Goal: Check status: Check status

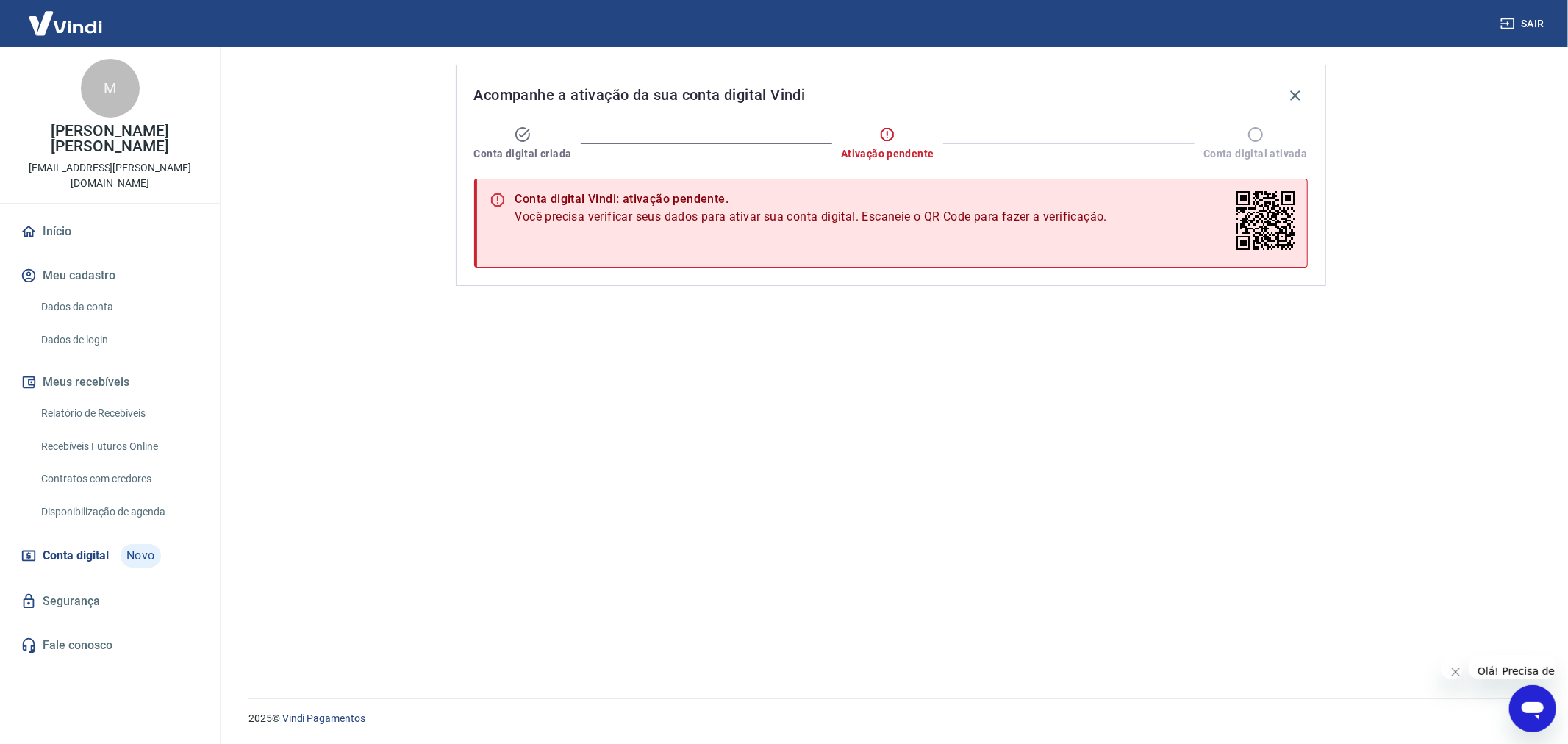
click at [599, 441] on div "Acompanhe a ativação da sua conta digital Vindi Conta digital criada Ativação p…" at bounding box center [890, 363] width 905 height 633
click at [830, 348] on div "Acompanhe a ativação da sua conta digital Vindi Conta digital criada Ativação p…" at bounding box center [890, 363] width 905 height 633
click at [1253, 132] on icon at bounding box center [1254, 134] width 17 height 17
click at [1106, 354] on div "Acompanhe a ativação da sua conta digital Vindi Conta digital criada Ativação p…" at bounding box center [890, 363] width 905 height 633
click at [973, 400] on div "Acompanhe a ativação da sua conta digital Vindi Conta digital criada Ativação p…" at bounding box center [890, 363] width 905 height 633
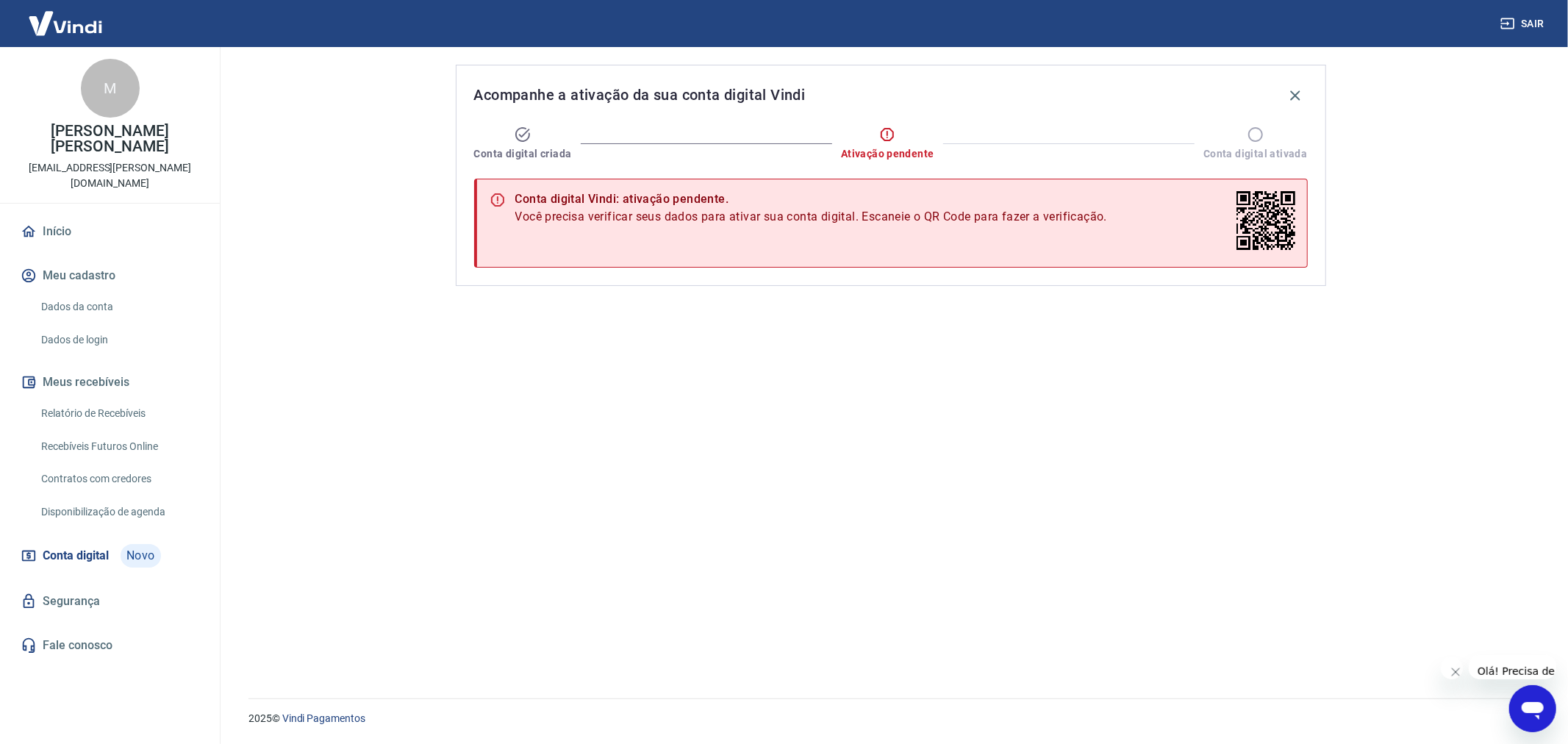
drag, startPoint x: 893, startPoint y: 578, endPoint x: 760, endPoint y: 674, distance: 164.0
click at [893, 579] on div "Acompanhe a ativação da sua conta digital Vindi Conta digital criada Ativação p…" at bounding box center [890, 363] width 905 height 633
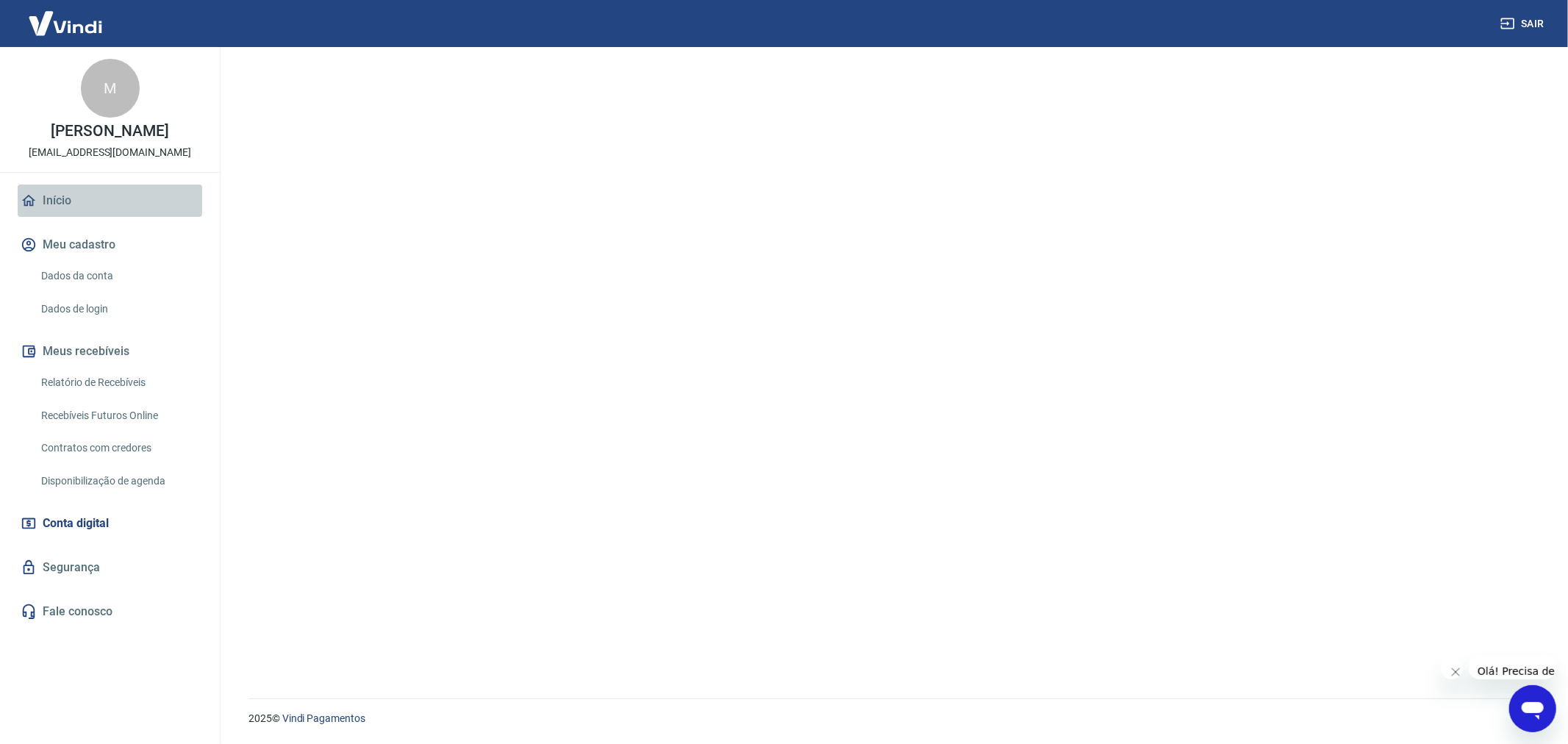
click at [63, 209] on link "Início" at bounding box center [110, 201] width 185 height 33
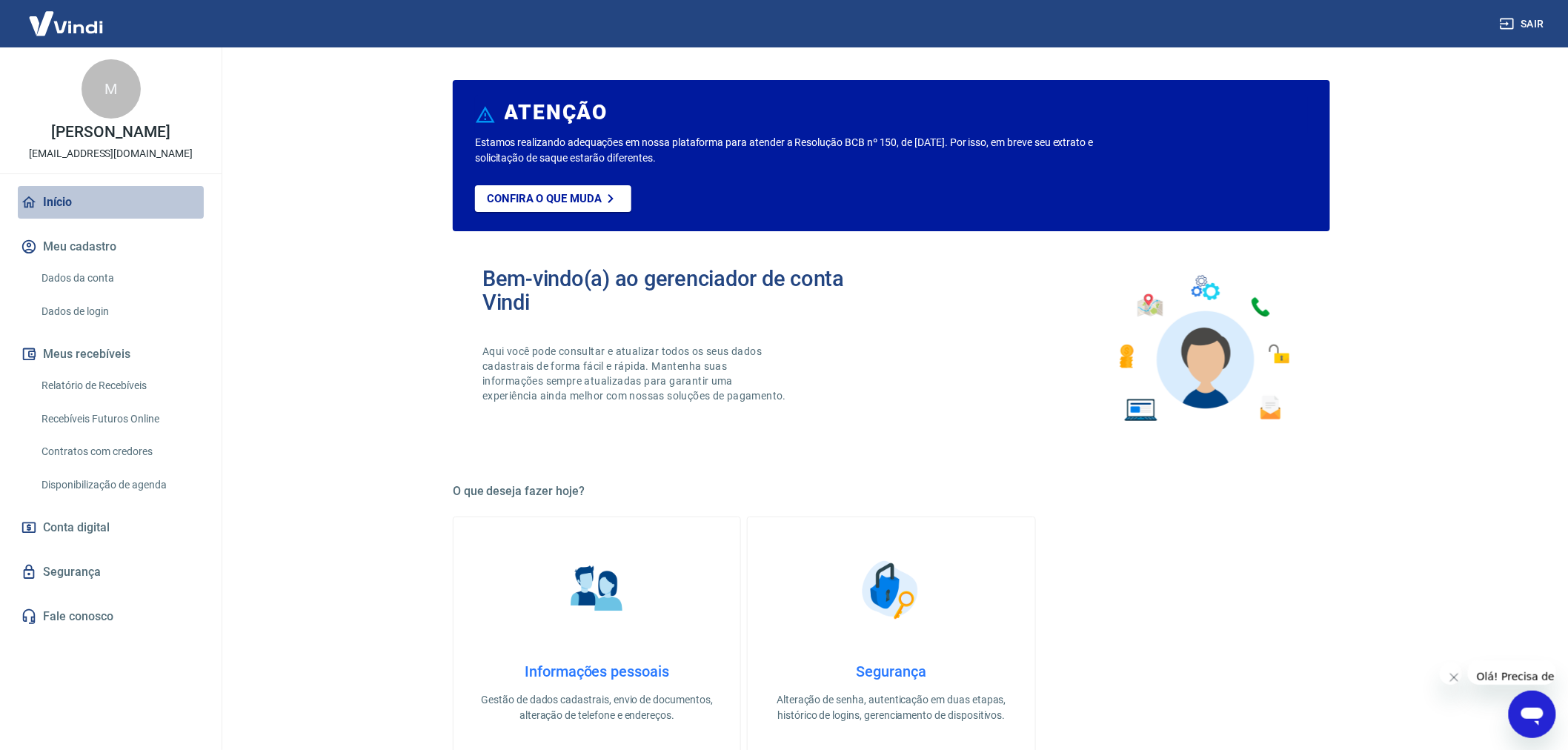
click at [65, 218] on link "Início" at bounding box center [111, 203] width 186 height 33
click at [1537, 18] on button "Sair" at bounding box center [1523, 24] width 53 height 27
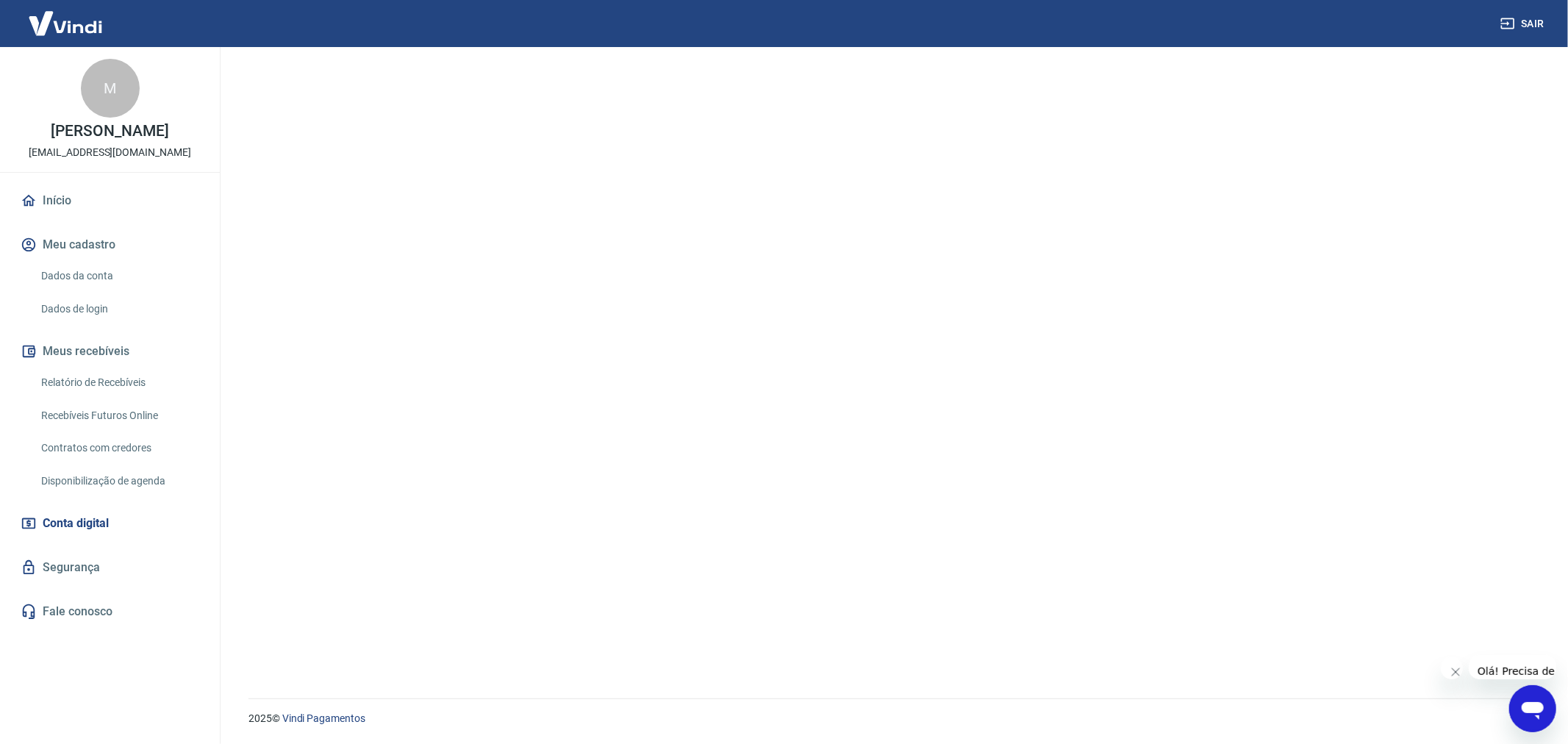
click at [84, 398] on link "Relatório de Recebíveis" at bounding box center [119, 382] width 167 height 30
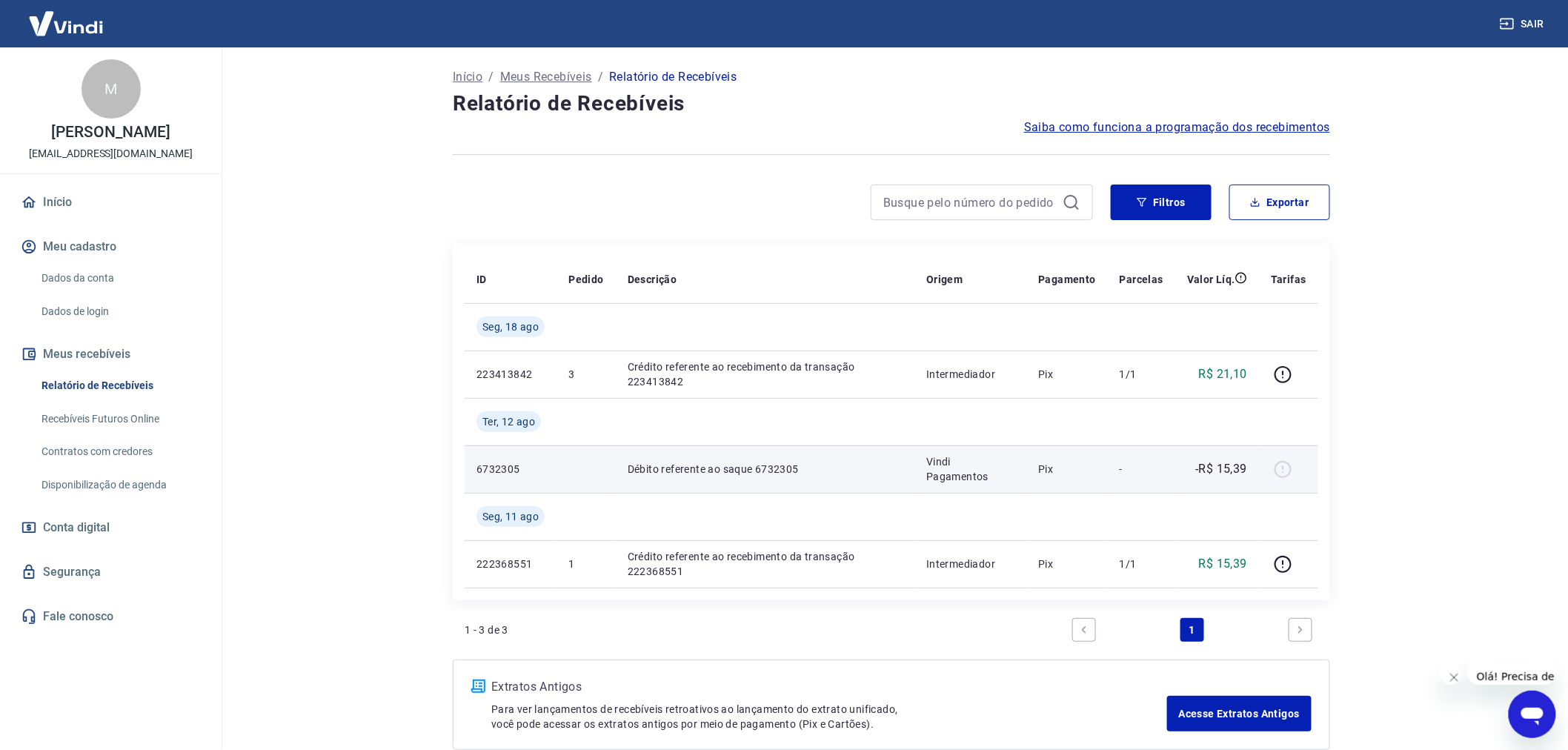
click at [1282, 465] on div at bounding box center [1288, 469] width 36 height 24
click at [974, 464] on p "Vindi Pagamentos" at bounding box center [970, 469] width 89 height 29
click at [492, 464] on p "6732305" at bounding box center [510, 469] width 69 height 15
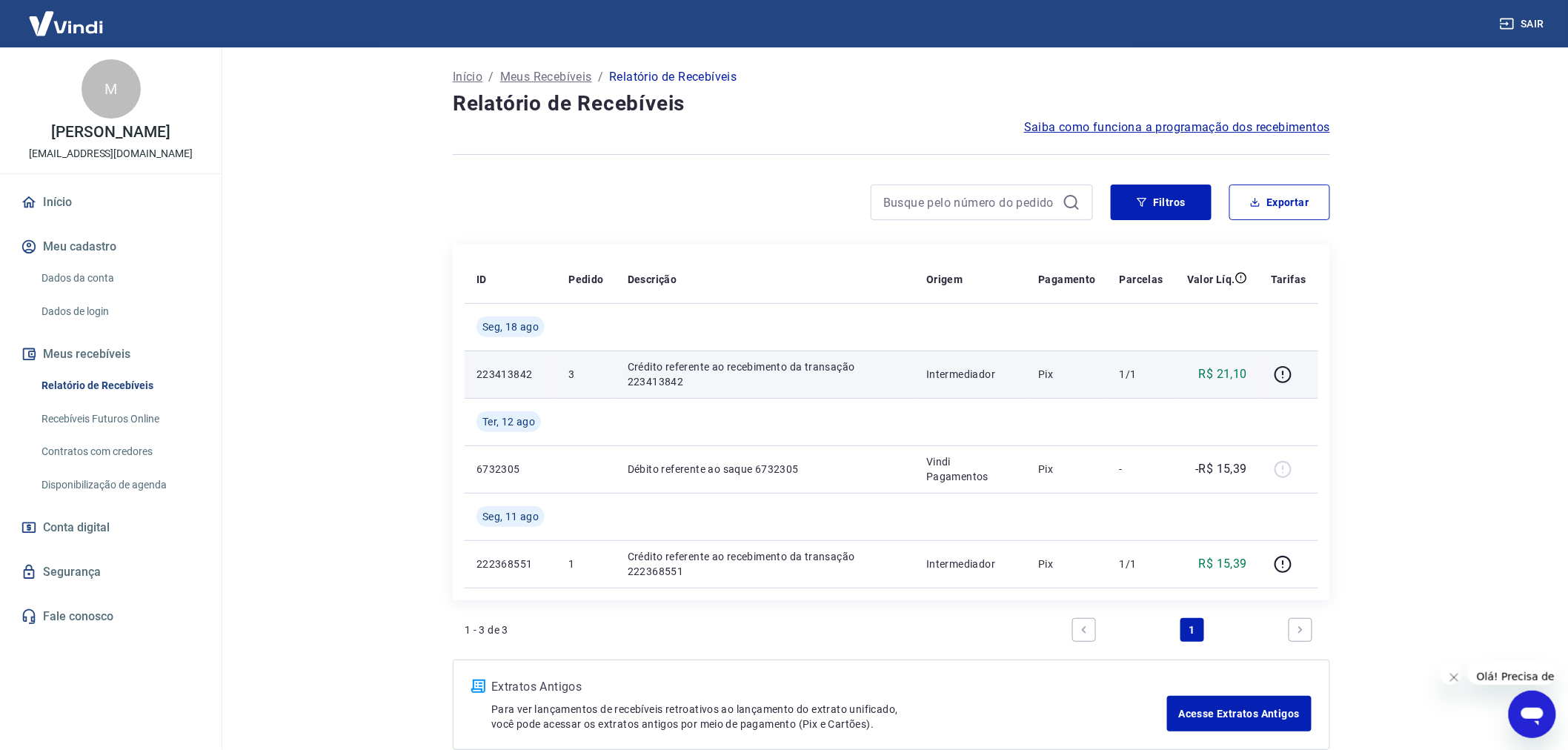
click at [652, 371] on p "Crédito referente ao recebimento da transação 223413842" at bounding box center [765, 374] width 275 height 29
click at [479, 375] on p "223413842" at bounding box center [510, 374] width 69 height 15
drag, startPoint x: 479, startPoint y: 375, endPoint x: 1107, endPoint y: 361, distance: 628.2
click at [1107, 361] on tr "223413842 3 Crédito referente ao recebimento da transação 223413842 Intermediad…" at bounding box center [891, 375] width 853 height 48
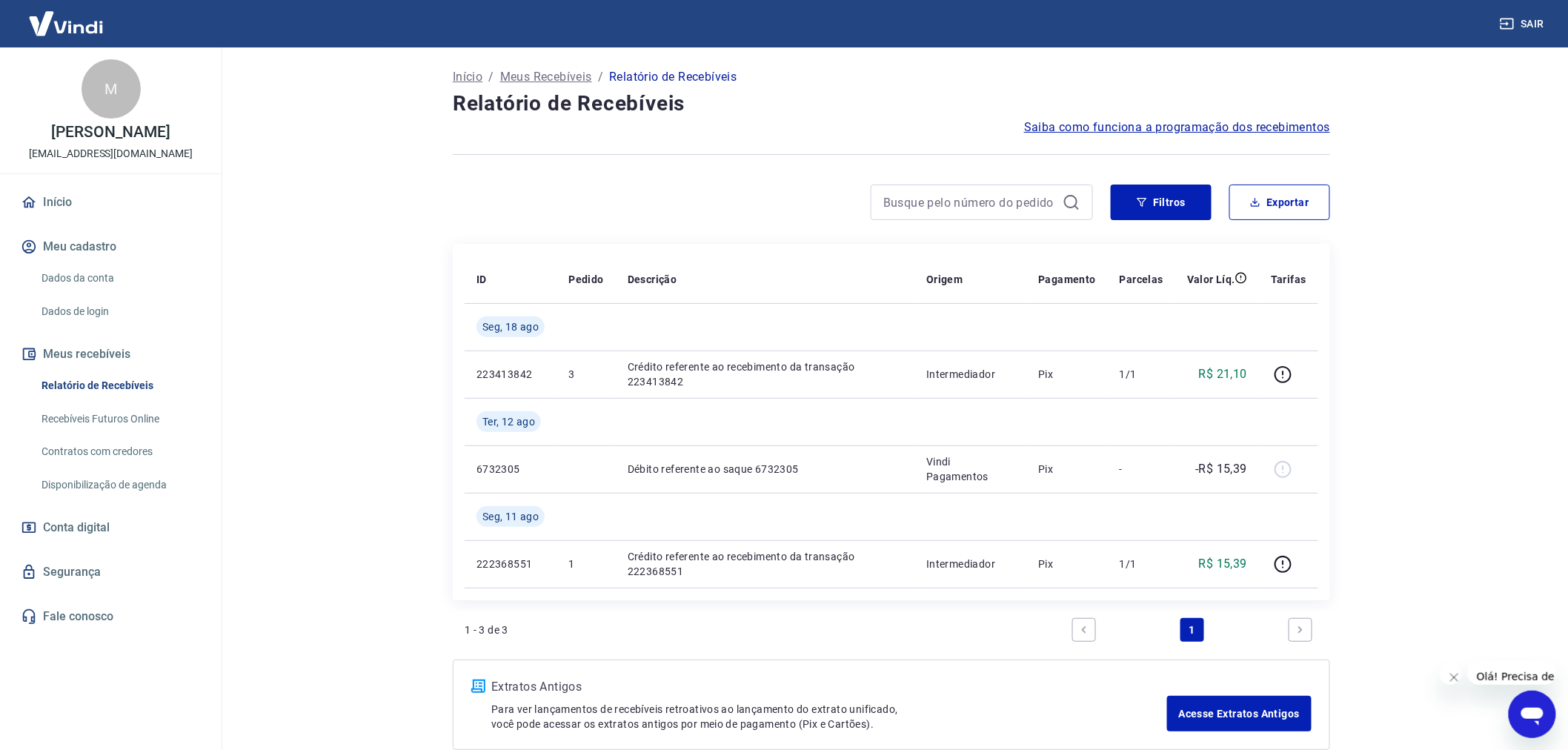
click at [1357, 359] on div "Início / Meus Recebíveis / Relatório de Recebíveis Relatório de Recebíveis Saib…" at bounding box center [892, 407] width 948 height 720
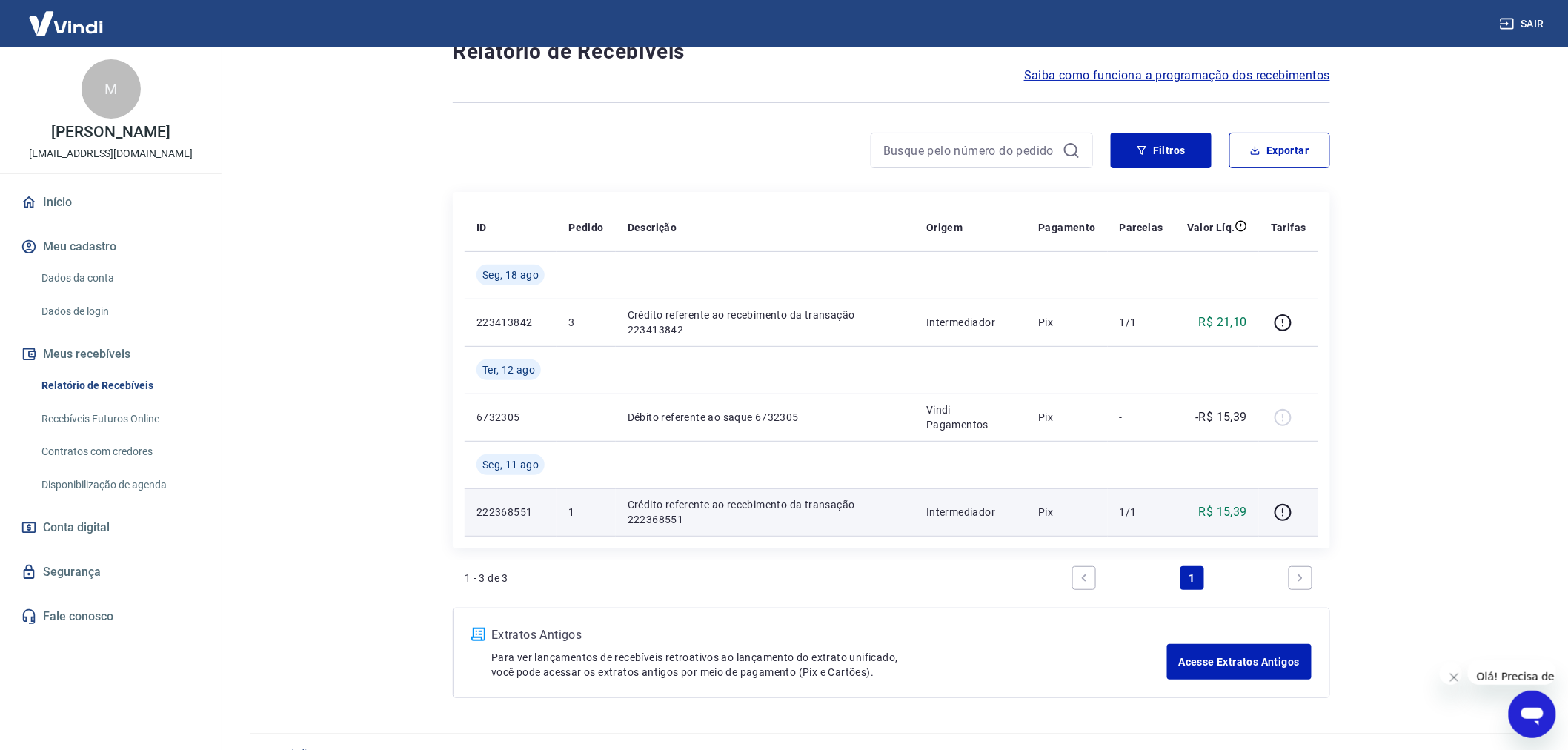
scroll to position [79, 0]
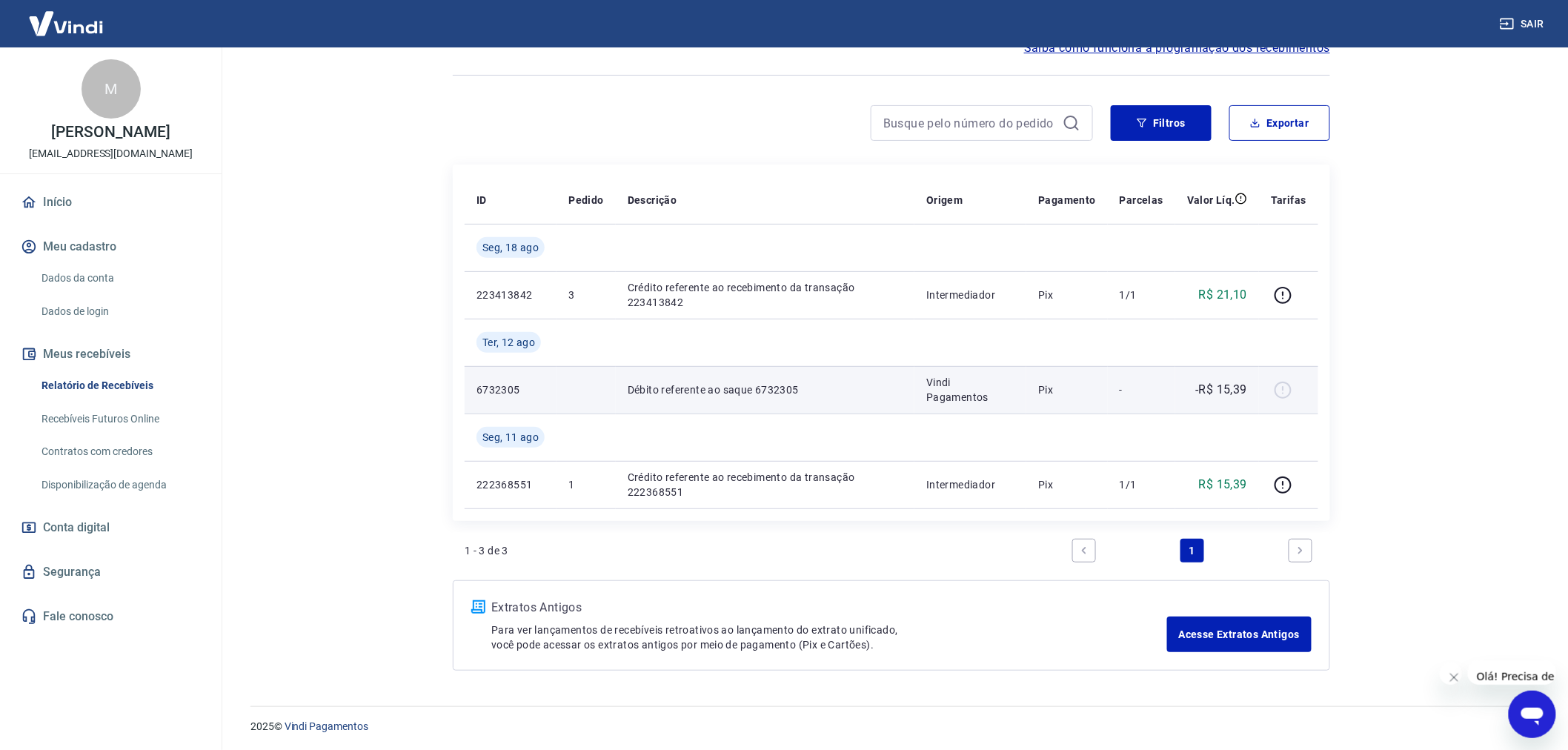
click at [694, 388] on p "Débito referente ao saque 6732305" at bounding box center [765, 389] width 275 height 15
click at [923, 388] on td "Vindi Pagamentos" at bounding box center [970, 390] width 111 height 48
click at [1025, 386] on td "Vindi Pagamentos" at bounding box center [970, 390] width 111 height 48
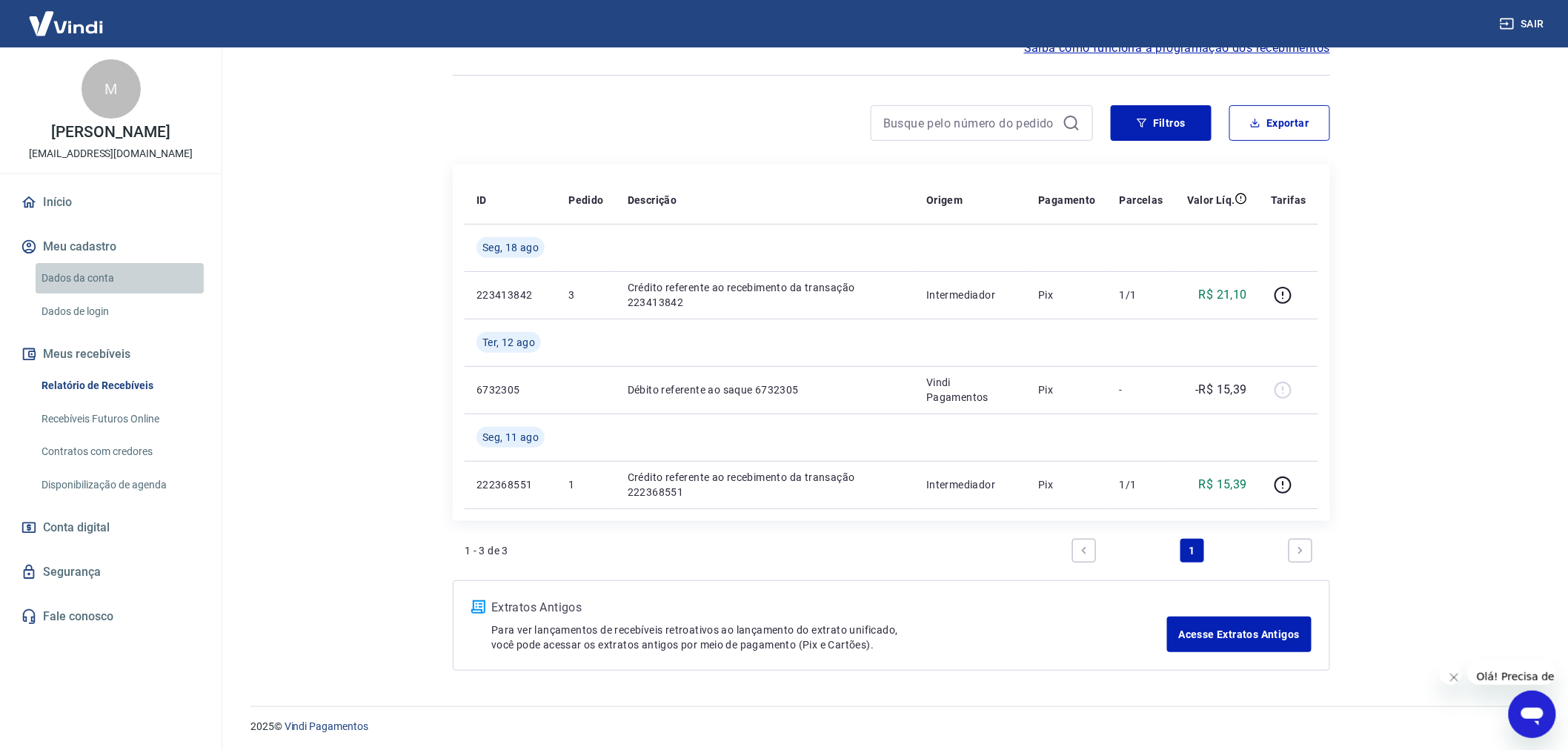
click at [77, 293] on link "Dados da conta" at bounding box center [120, 278] width 168 height 30
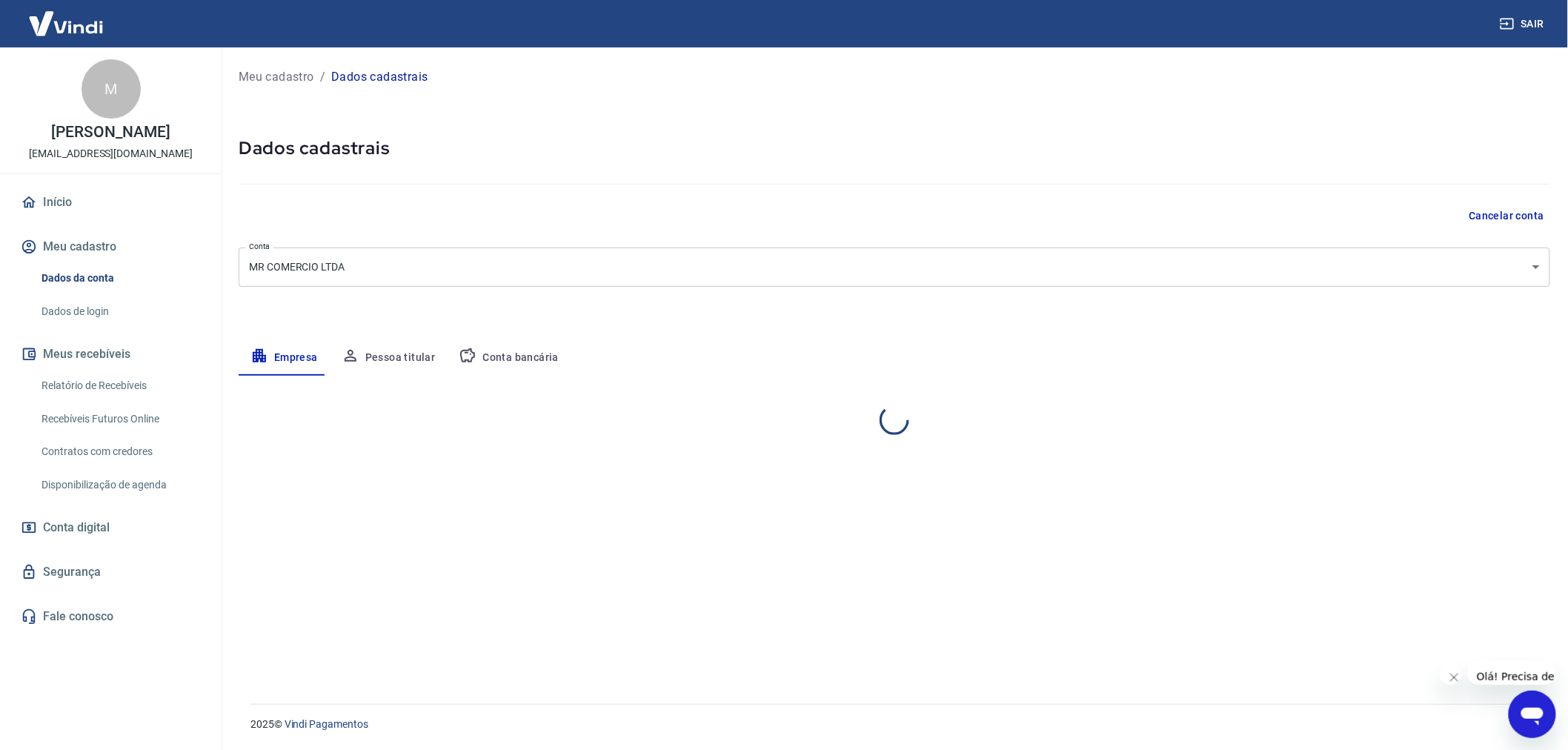
select select "SC"
select select "business"
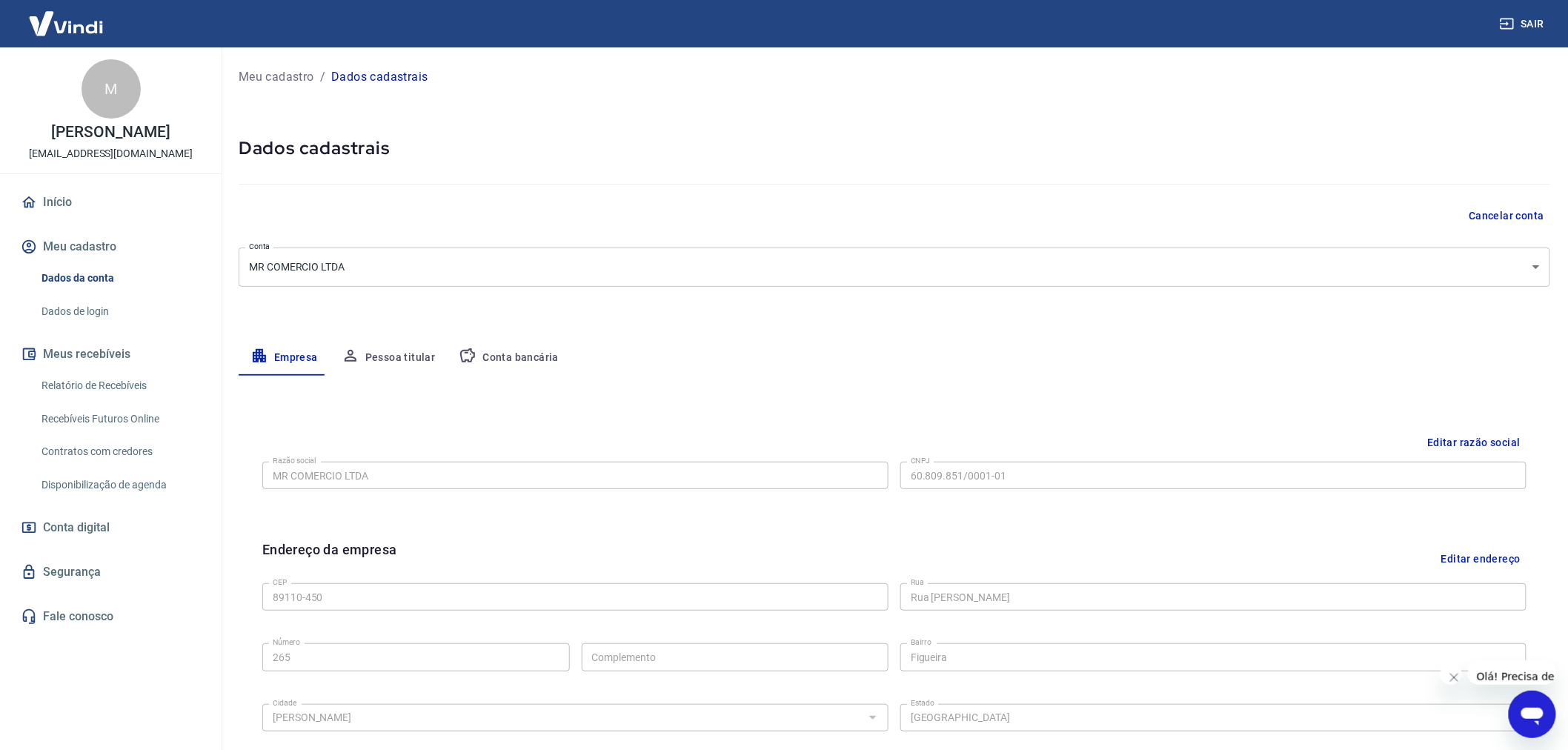
click at [52, 218] on link "Início" at bounding box center [111, 203] width 186 height 33
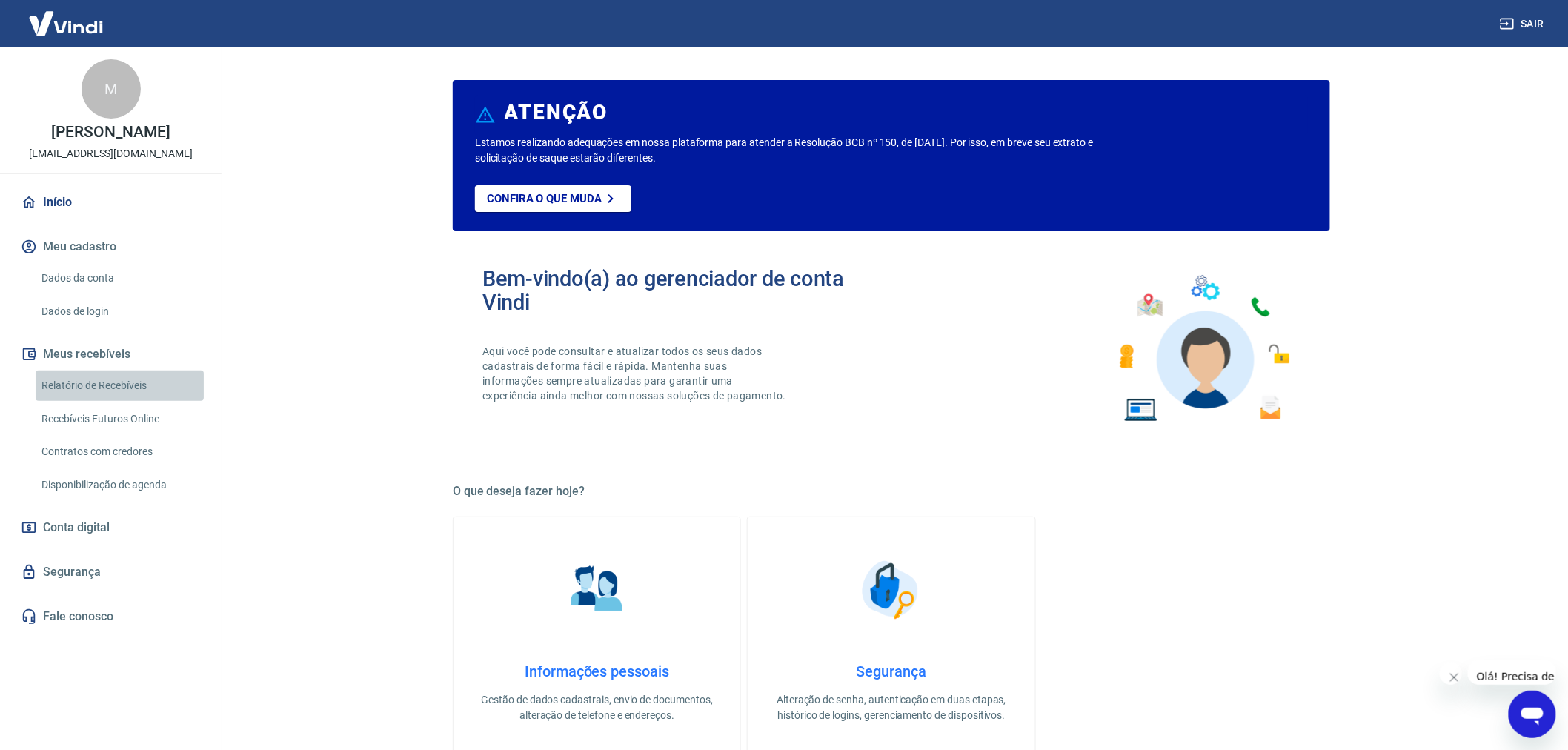
click at [79, 401] on link "Relatório de Recebíveis" at bounding box center [120, 385] width 168 height 30
